Goal: Task Accomplishment & Management: Manage account settings

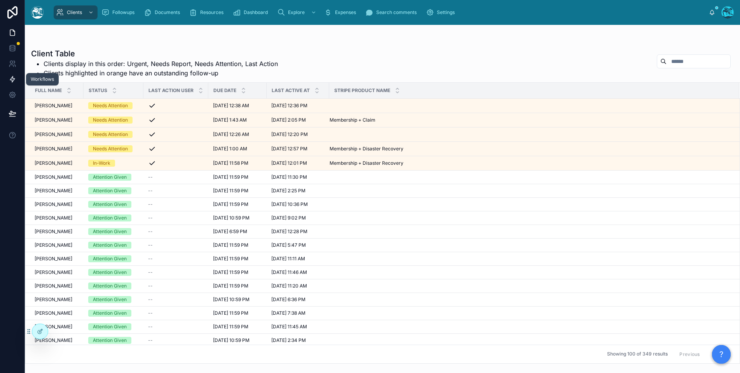
click at [11, 79] on icon at bounding box center [13, 79] width 8 height 8
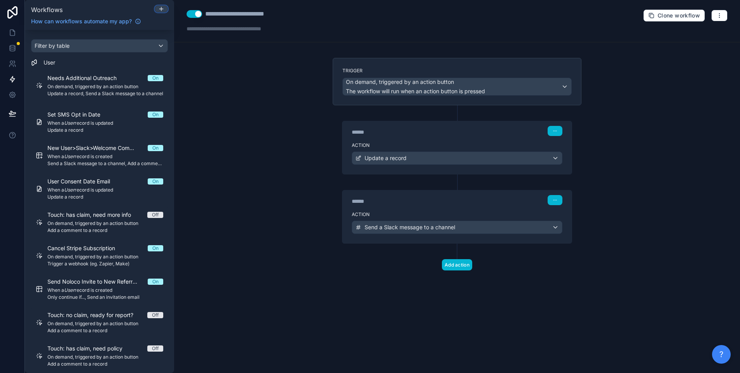
click at [158, 10] on div at bounding box center [161, 9] width 12 height 6
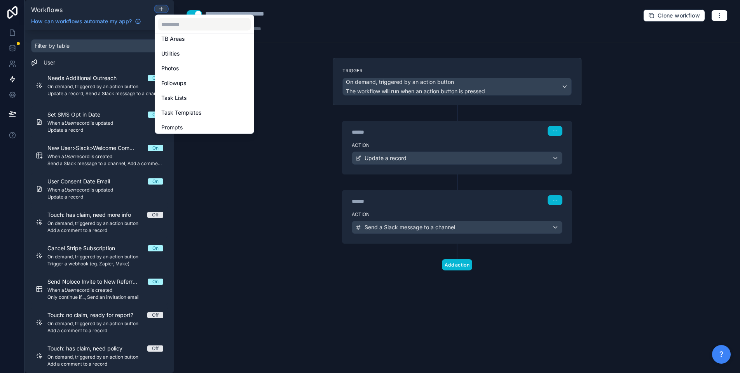
scroll to position [477, 0]
click at [111, 12] on div at bounding box center [370, 186] width 740 height 373
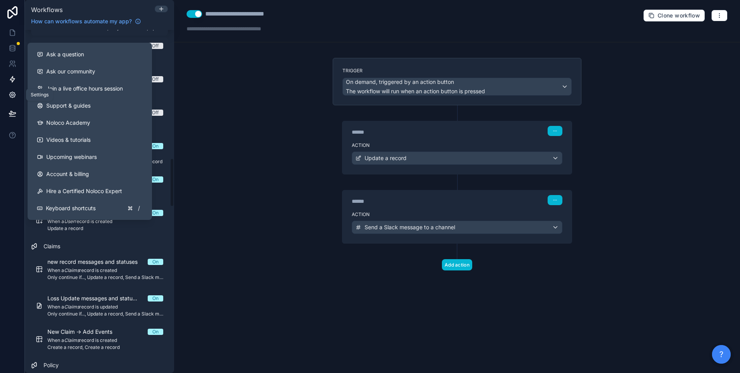
scroll to position [899, 0]
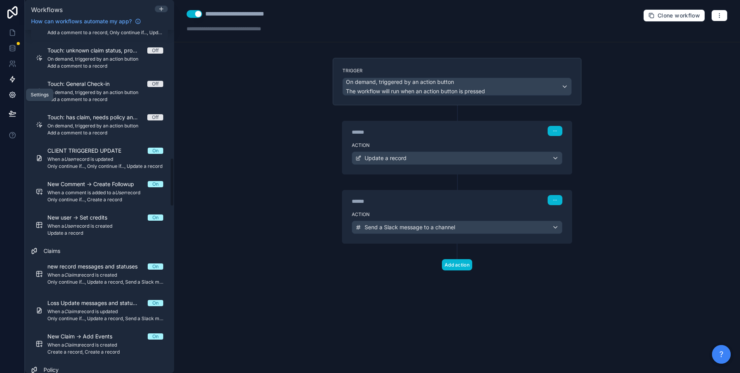
click at [10, 92] on icon at bounding box center [13, 95] width 8 height 8
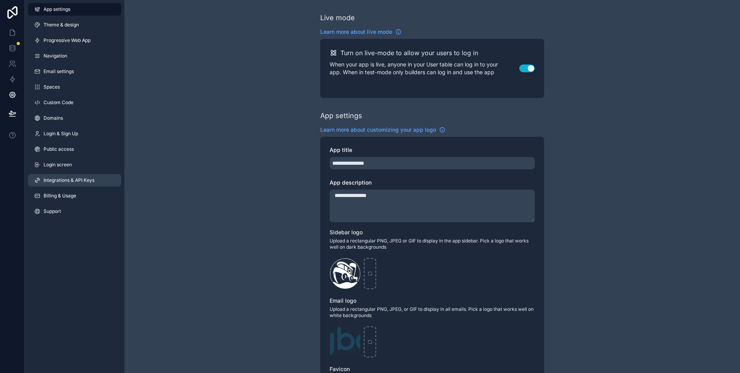
click at [77, 179] on span "Integrations & API Keys" at bounding box center [69, 180] width 51 height 6
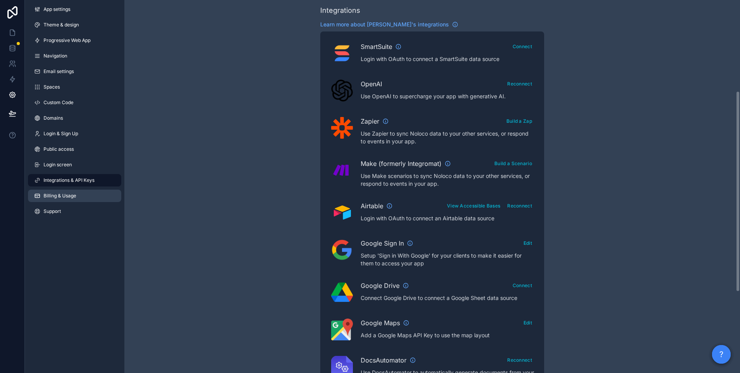
scroll to position [169, 0]
